Goal: Navigation & Orientation: Find specific page/section

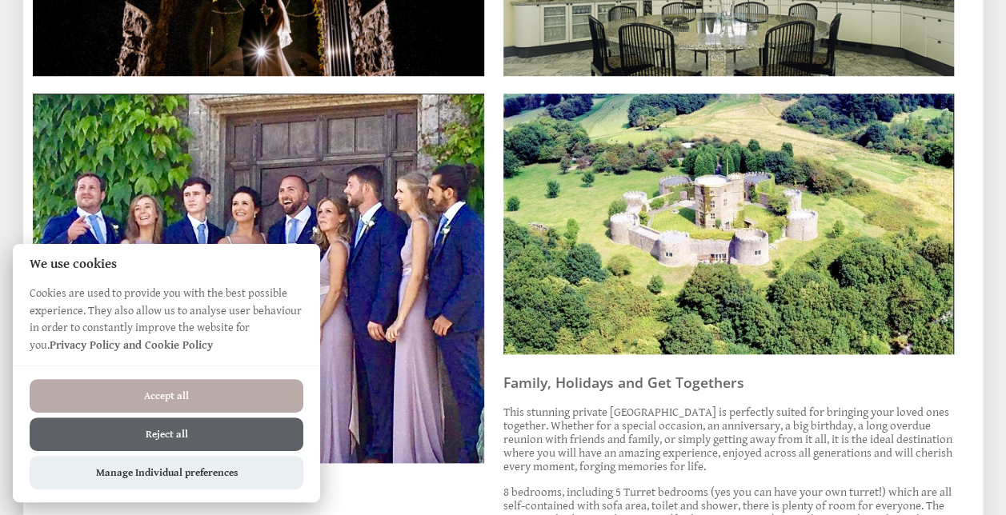
scroll to position [675, 0]
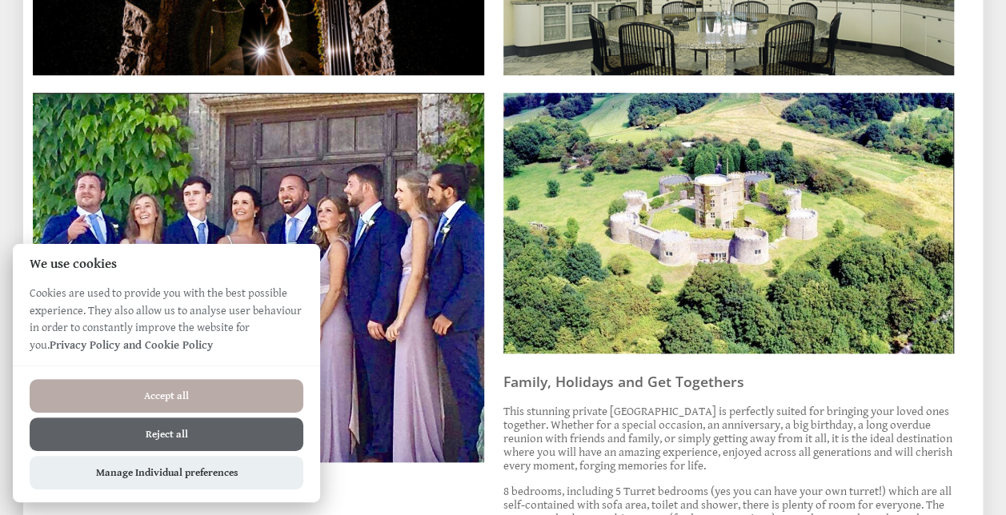
click at [252, 395] on button "Accept all" at bounding box center [167, 396] width 274 height 34
checkbox input "true"
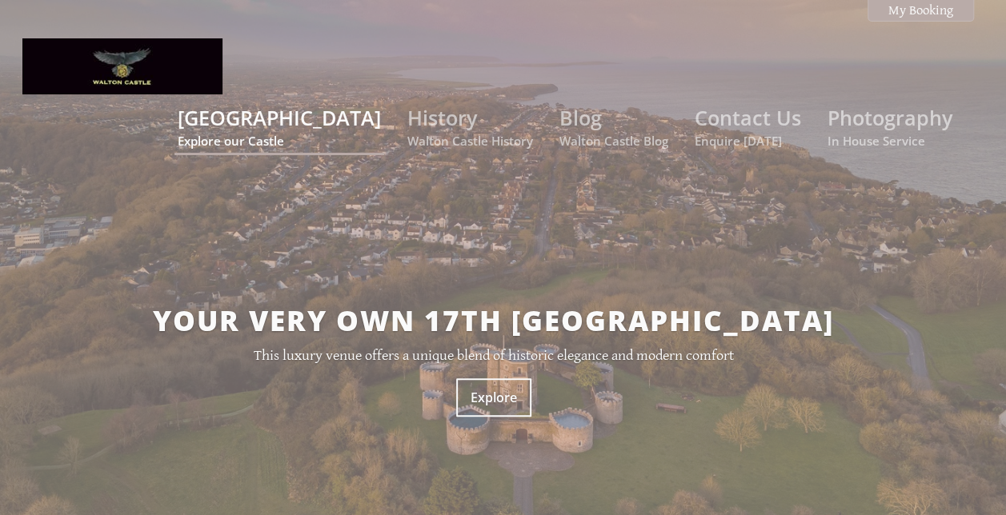
click at [307, 104] on link "[GEOGRAPHIC_DATA] Explore our Castle" at bounding box center [279, 126] width 203 height 45
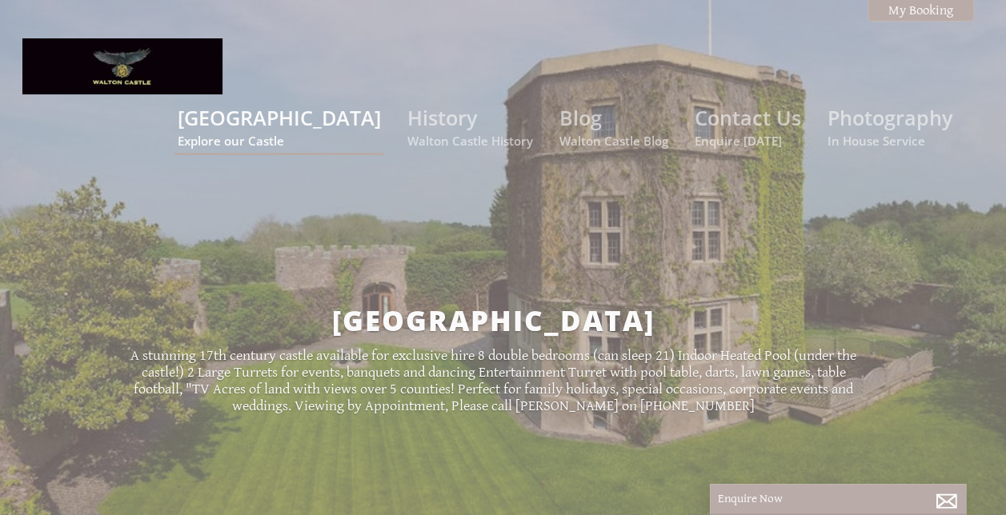
click at [306, 104] on link "[GEOGRAPHIC_DATA] Explore our Castle" at bounding box center [279, 126] width 203 height 45
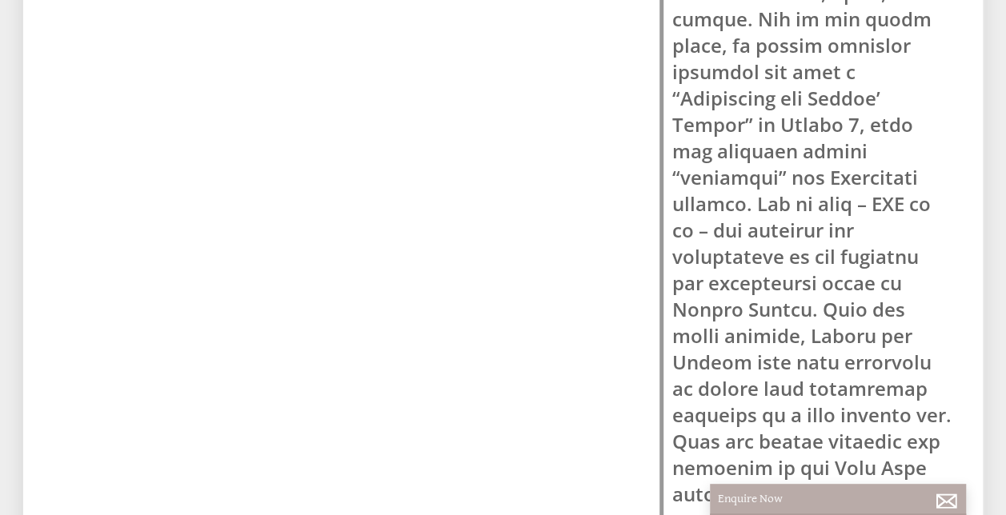
scroll to position [1555, 0]
